Goal: Task Accomplishment & Management: Use online tool/utility

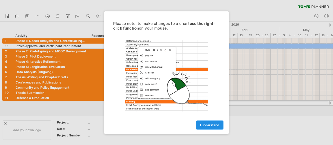
click at [208, 121] on link "I understand" at bounding box center [210, 125] width 28 height 9
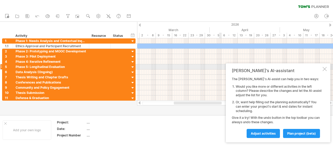
click at [323, 68] on div at bounding box center [325, 69] width 4 height 4
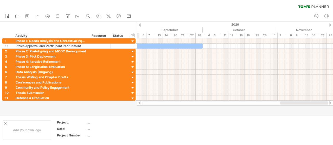
drag, startPoint x: 211, startPoint y: 103, endPoint x: 333, endPoint y: 105, distance: 122.0
click at [333, 105] on div at bounding box center [235, 103] width 196 height 5
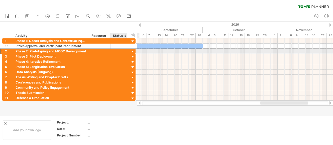
click at [124, 52] on div at bounding box center [118, 51] width 11 height 5
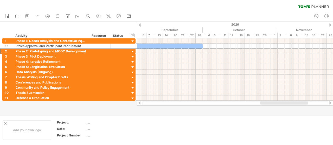
click at [153, 11] on div "new" at bounding box center [166, 16] width 333 height 11
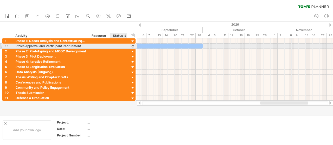
click at [133, 46] on div at bounding box center [132, 46] width 5 height 5
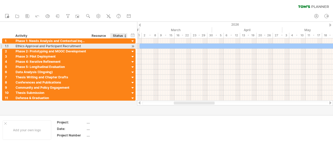
click at [133, 46] on div at bounding box center [132, 46] width 5 height 5
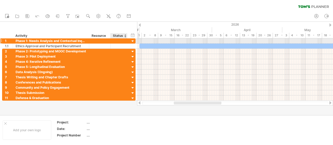
click at [131, 41] on div at bounding box center [132, 41] width 5 height 5
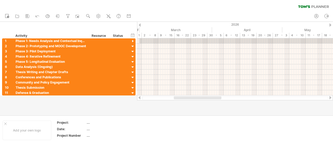
click at [188, 111] on div at bounding box center [166, 69] width 333 height 94
drag, startPoint x: 139, startPoint y: 98, endPoint x: 149, endPoint y: 97, distance: 9.9
click at [143, 98] on div at bounding box center [235, 97] width 196 height 5
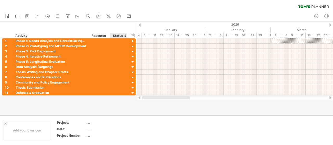
drag, startPoint x: 181, startPoint y: 99, endPoint x: 128, endPoint y: 99, distance: 52.8
click at [128, 99] on div "Trying to reach [DOMAIN_NAME] Connected again... 0% clear filter new 1" at bounding box center [166, 72] width 333 height 145
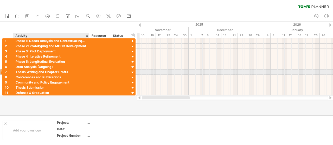
drag, startPoint x: 176, startPoint y: 97, endPoint x: 54, endPoint y: 71, distance: 124.2
click at [54, 71] on div "Trying to reach [DOMAIN_NAME] Connected again... 0% clear filter new 1" at bounding box center [166, 72] width 333 height 145
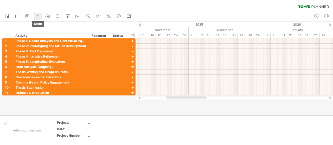
click at [34, 17] on link "undo" at bounding box center [38, 16] width 8 height 7
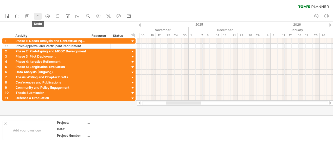
click at [34, 17] on link "undo" at bounding box center [38, 16] width 8 height 7
